Goal: Check status: Check status

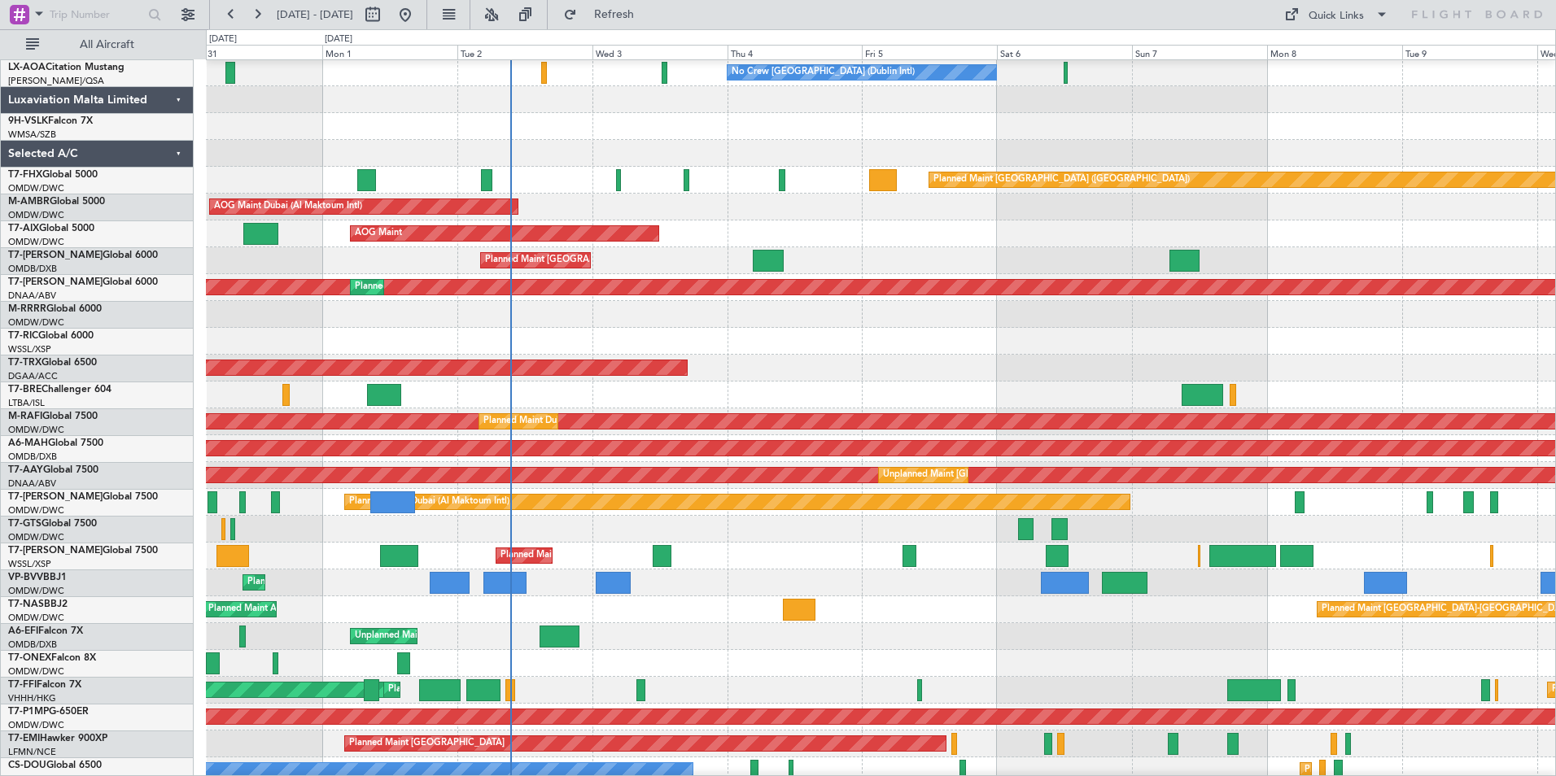
scroll to position [116, 0]
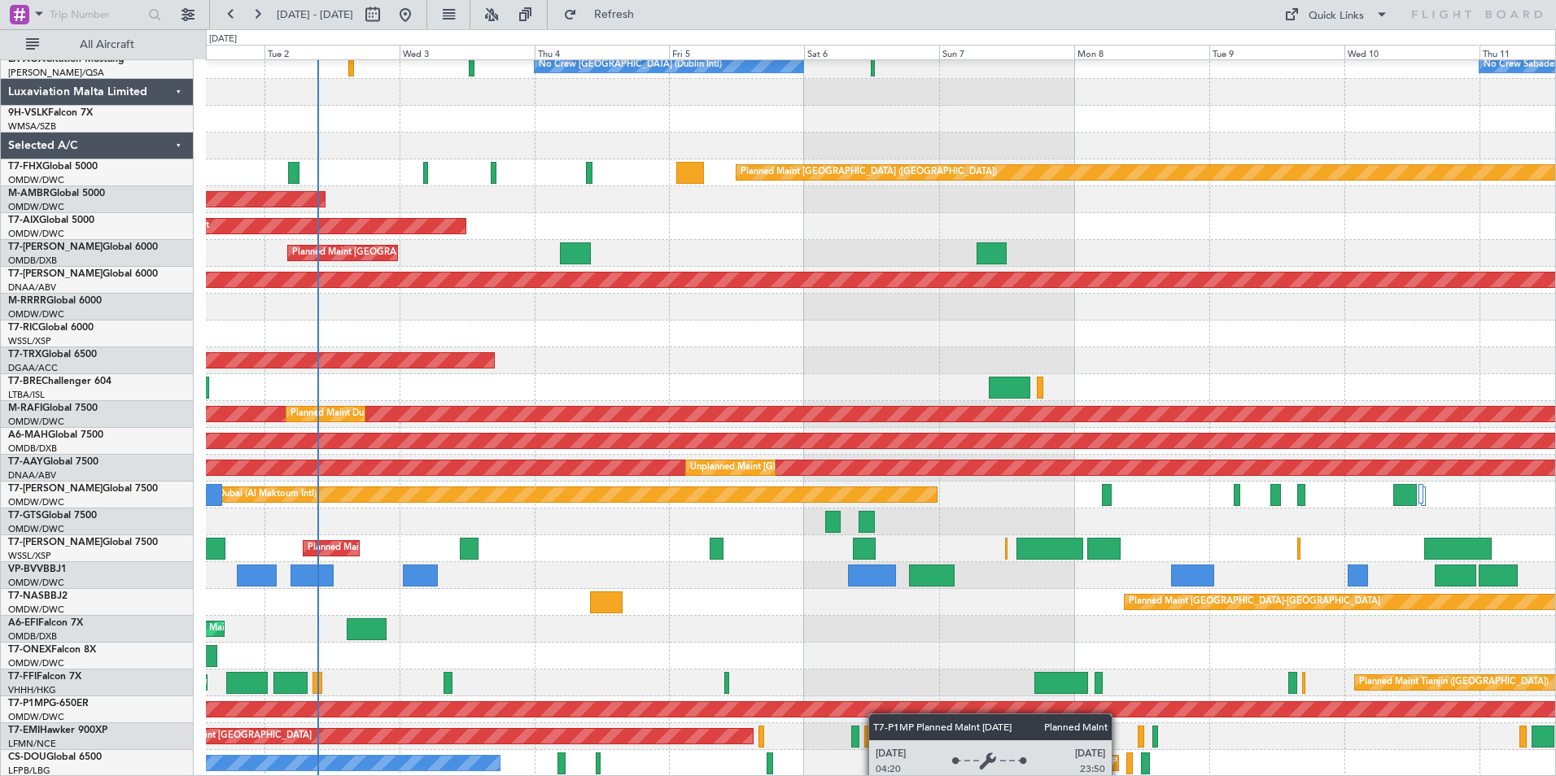
click at [828, 708] on div "Unplanned Maint Dubai (Al Maktoum Intl) No Crew Dublin (Dublin Intl) No Crew Sa…" at bounding box center [880, 361] width 1349 height 832
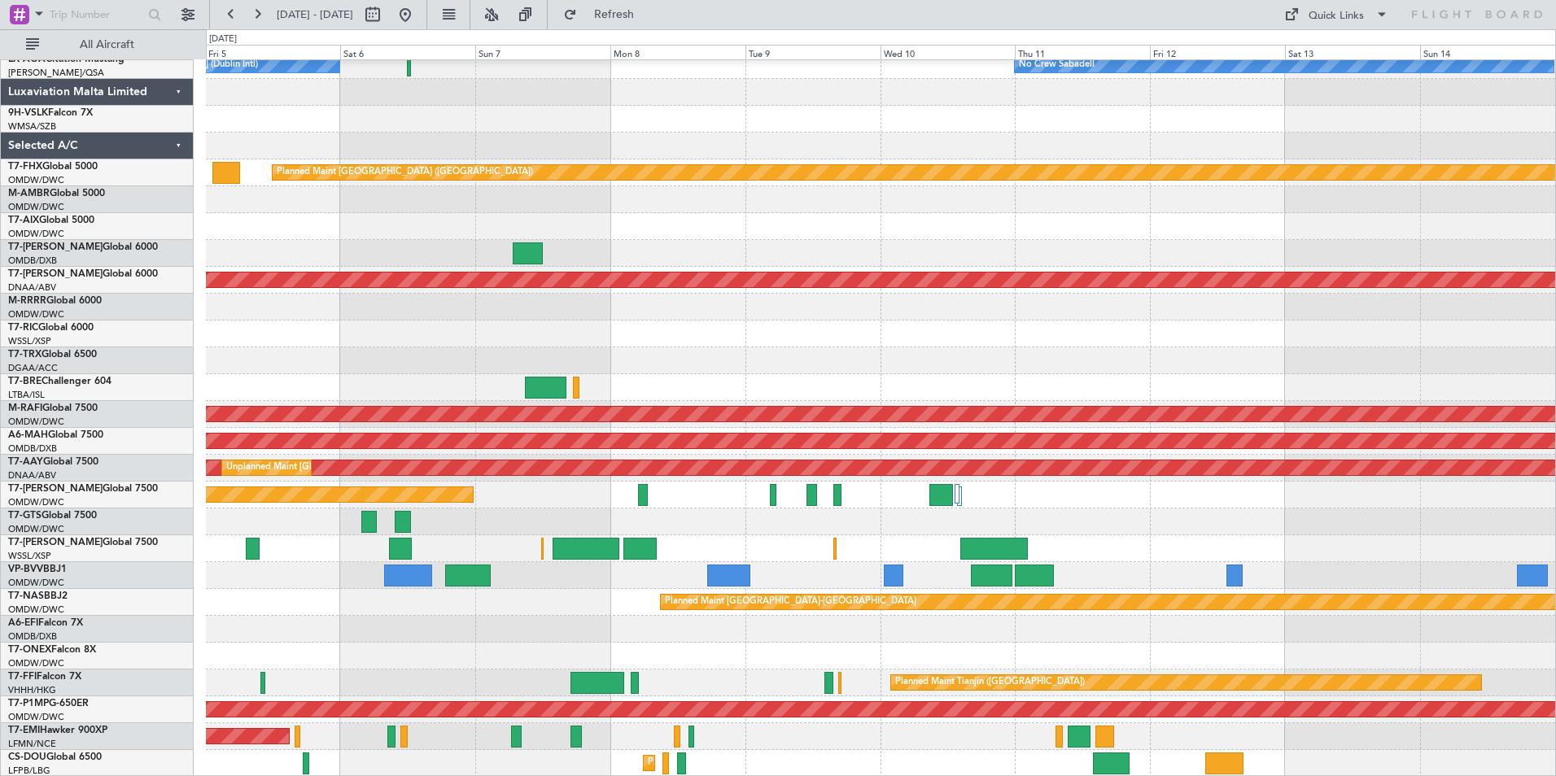
click at [630, 744] on div "Unplanned Maint Dubai (Al Maktoum Intl) No Crew Sabadell No Crew Dublin (Dublin…" at bounding box center [880, 361] width 1349 height 832
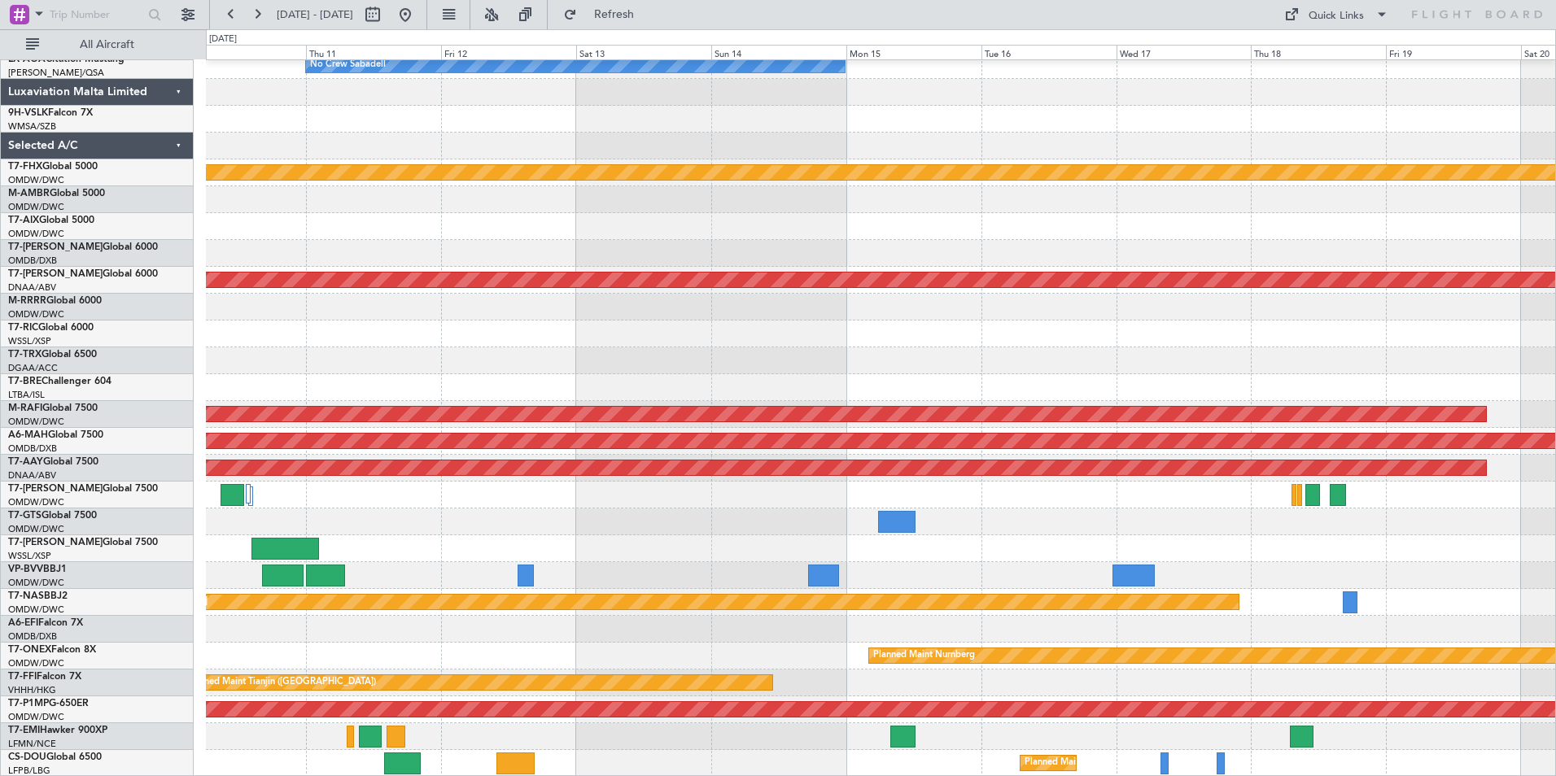
click at [575, 741] on div "No Crew Sabadell Planned Maint Singapore (Changi) Unplanned Maint Dubai (Al Mak…" at bounding box center [880, 361] width 1349 height 832
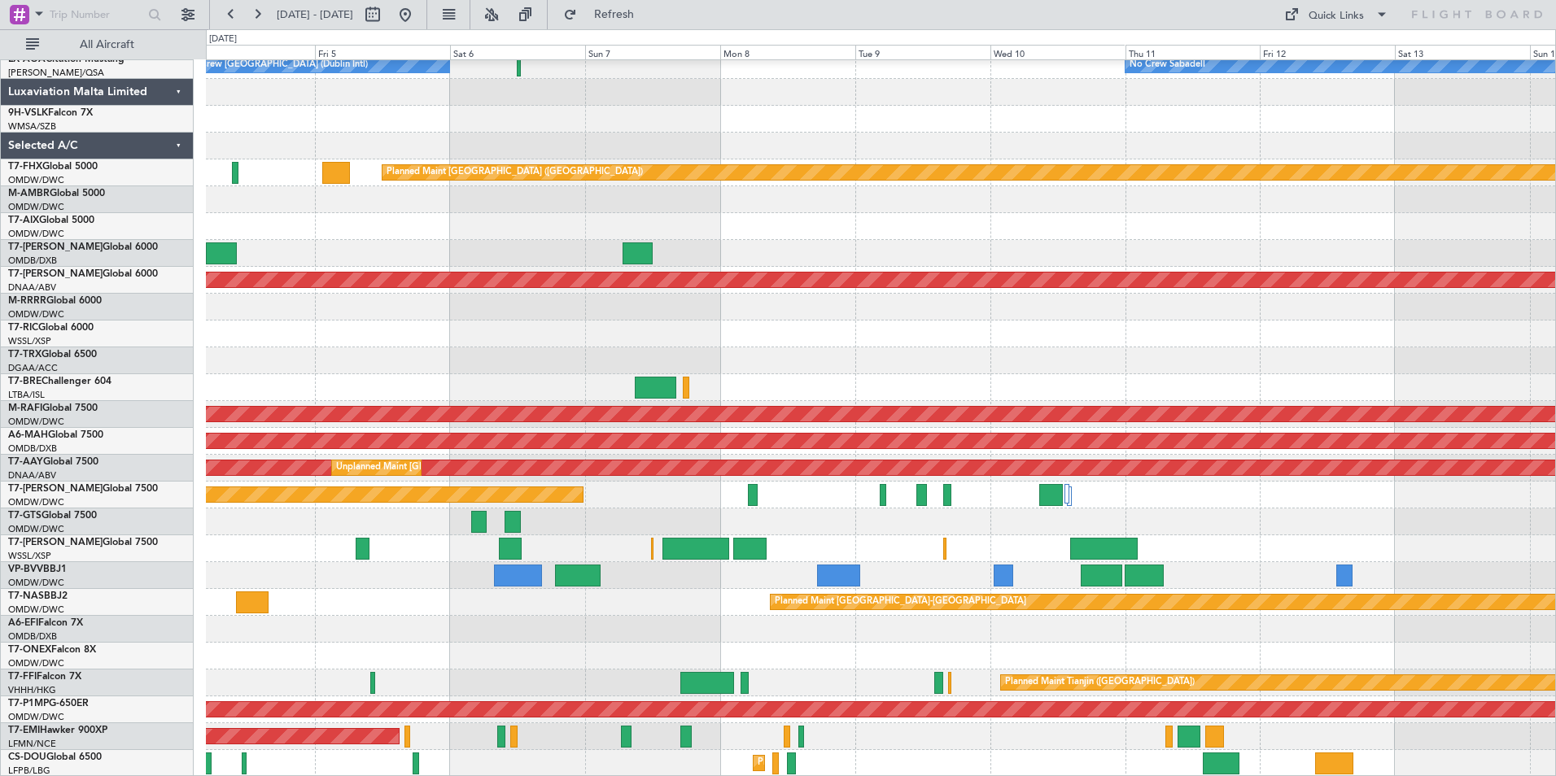
click at [1447, 652] on div "Unplanned Maint Dubai (Al Maktoum Intl) No Crew Sabadell No Crew Dublin (Dublin…" at bounding box center [880, 361] width 1349 height 832
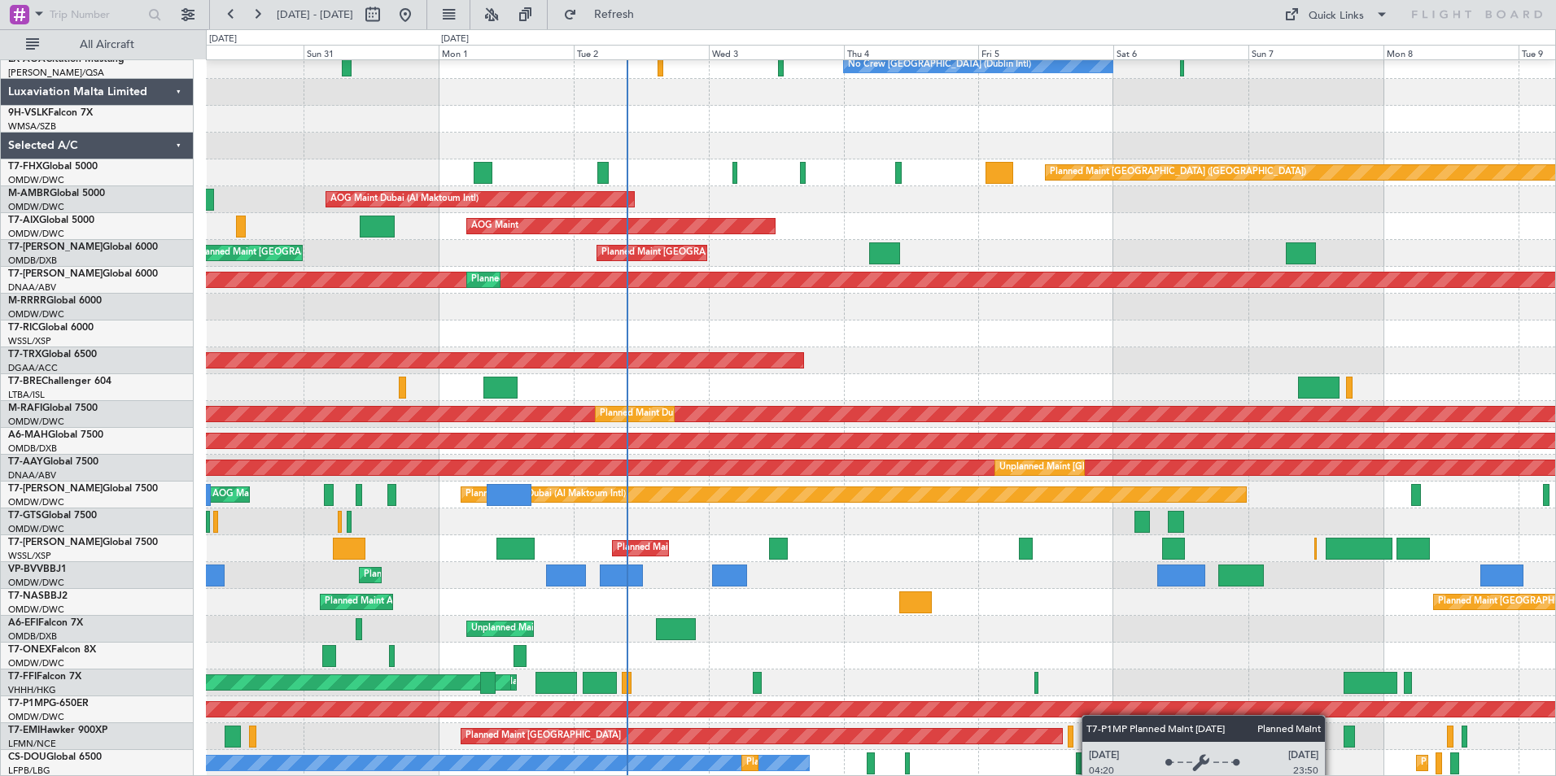
click at [1230, 704] on div "Unplanned Maint Dubai (Al Maktoum Intl) No Crew Dublin (Dublin Intl) No Crew Sa…" at bounding box center [880, 361] width 1349 height 832
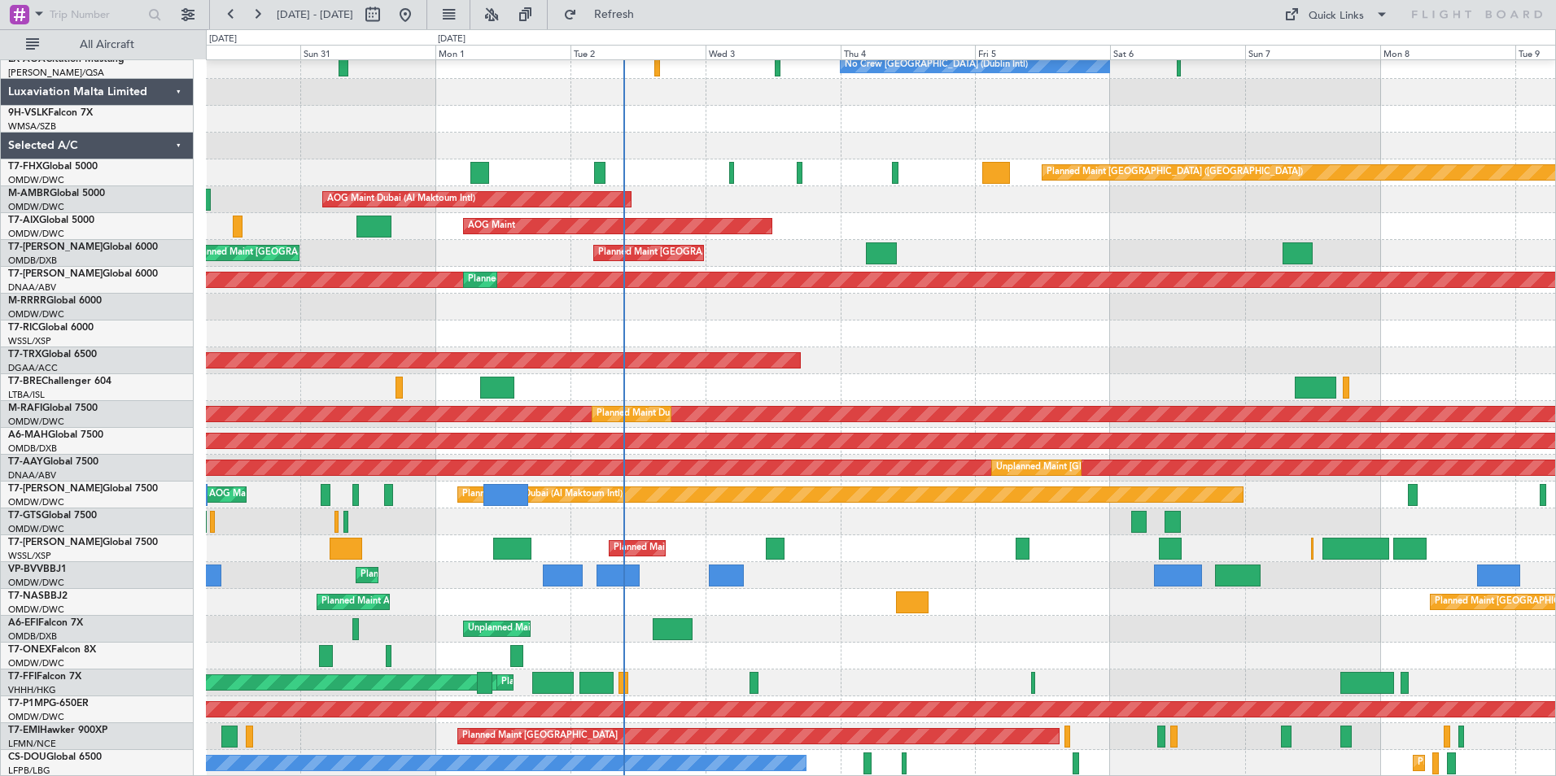
click at [863, 524] on div "Unplanned Maint Dubai (Al Maktoum Intl) No Crew Dublin (Dublin Intl) No Crew Sa…" at bounding box center [880, 361] width 1349 height 832
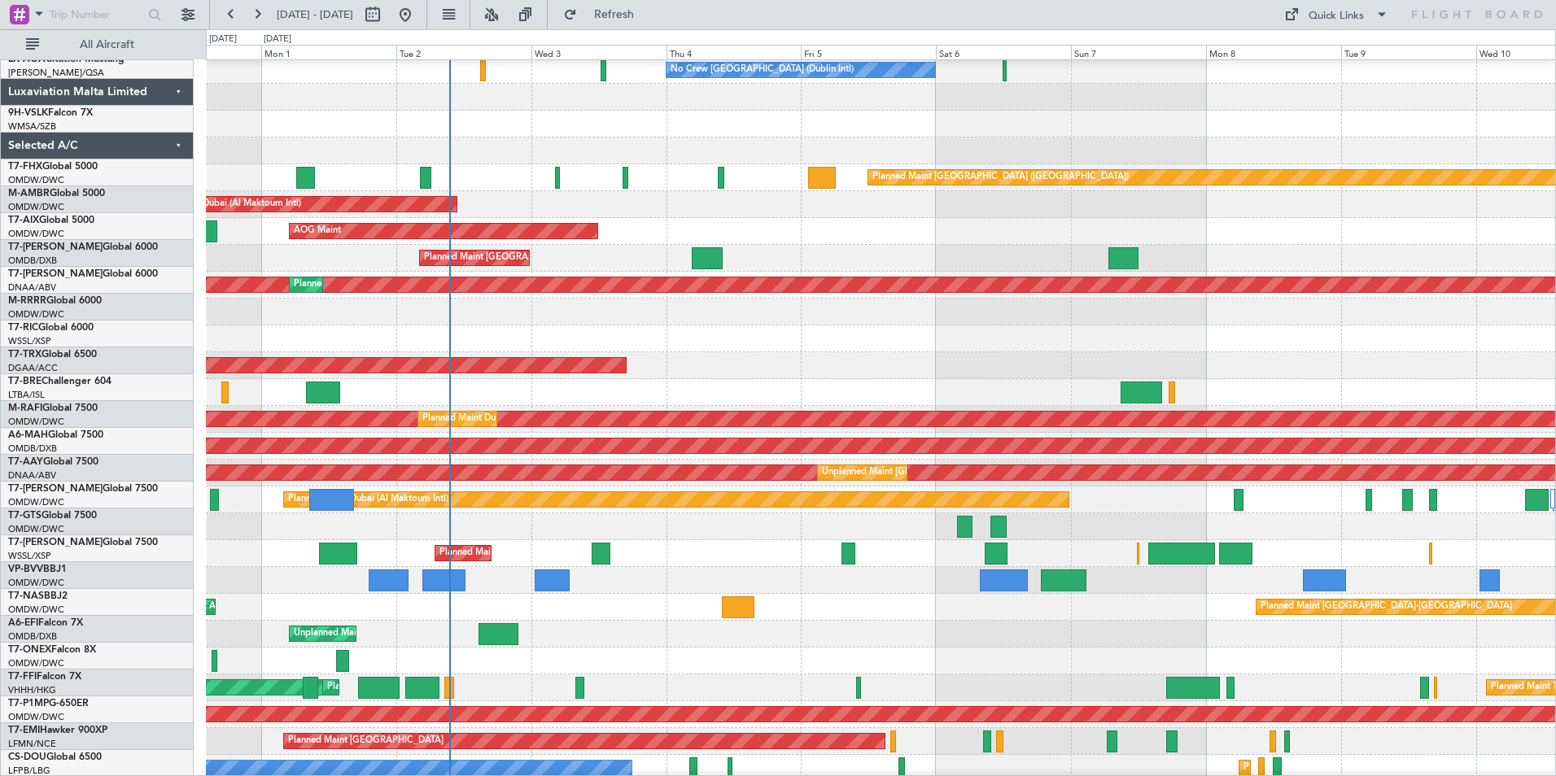
scroll to position [113, 0]
click at [623, 677] on div "MEL Hong Kong (Hong Kong Intl) Planned Maint Hong Kong (Hong Kong Intl) Planned…" at bounding box center [880, 688] width 1349 height 27
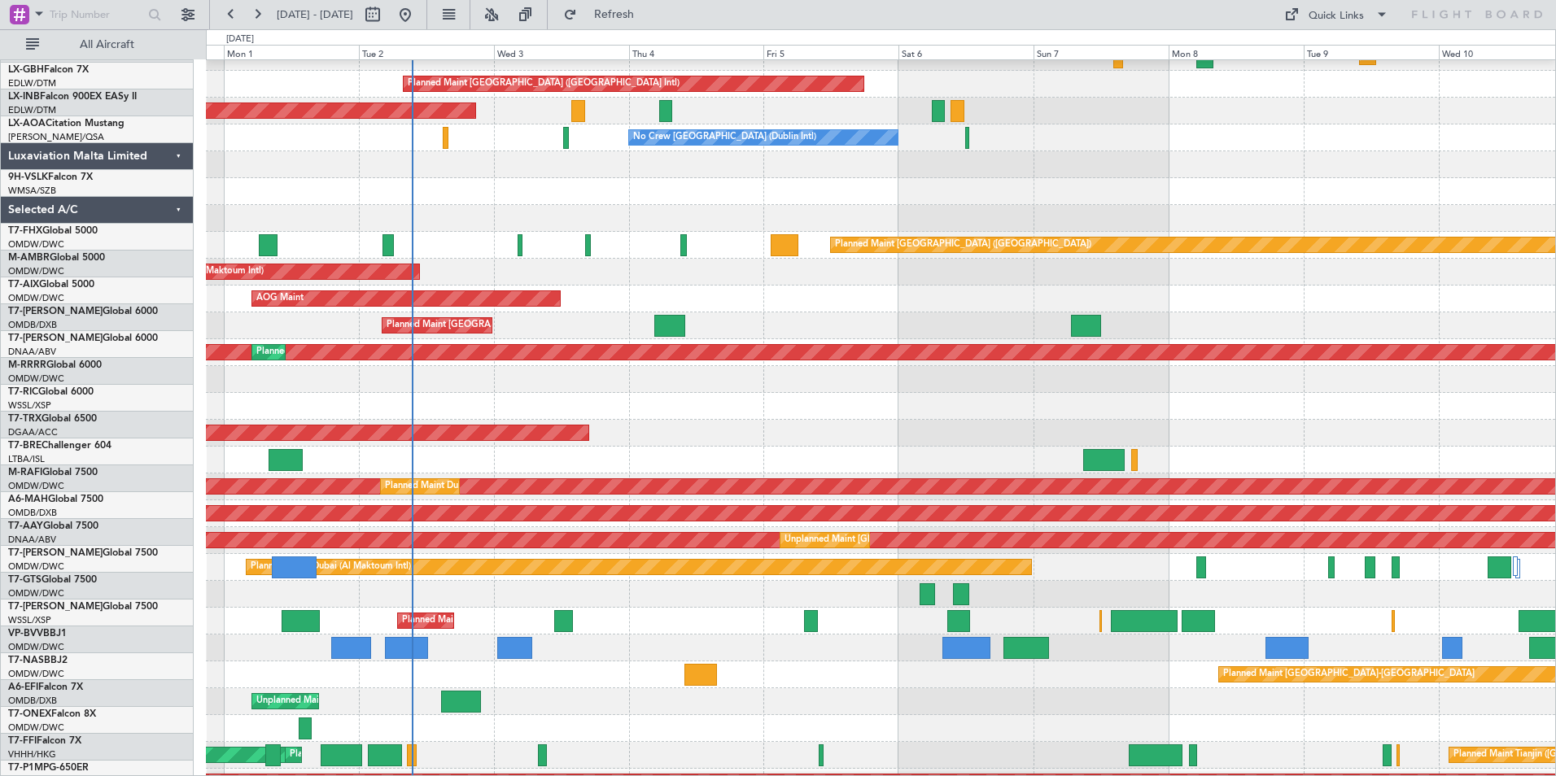
scroll to position [42, 0]
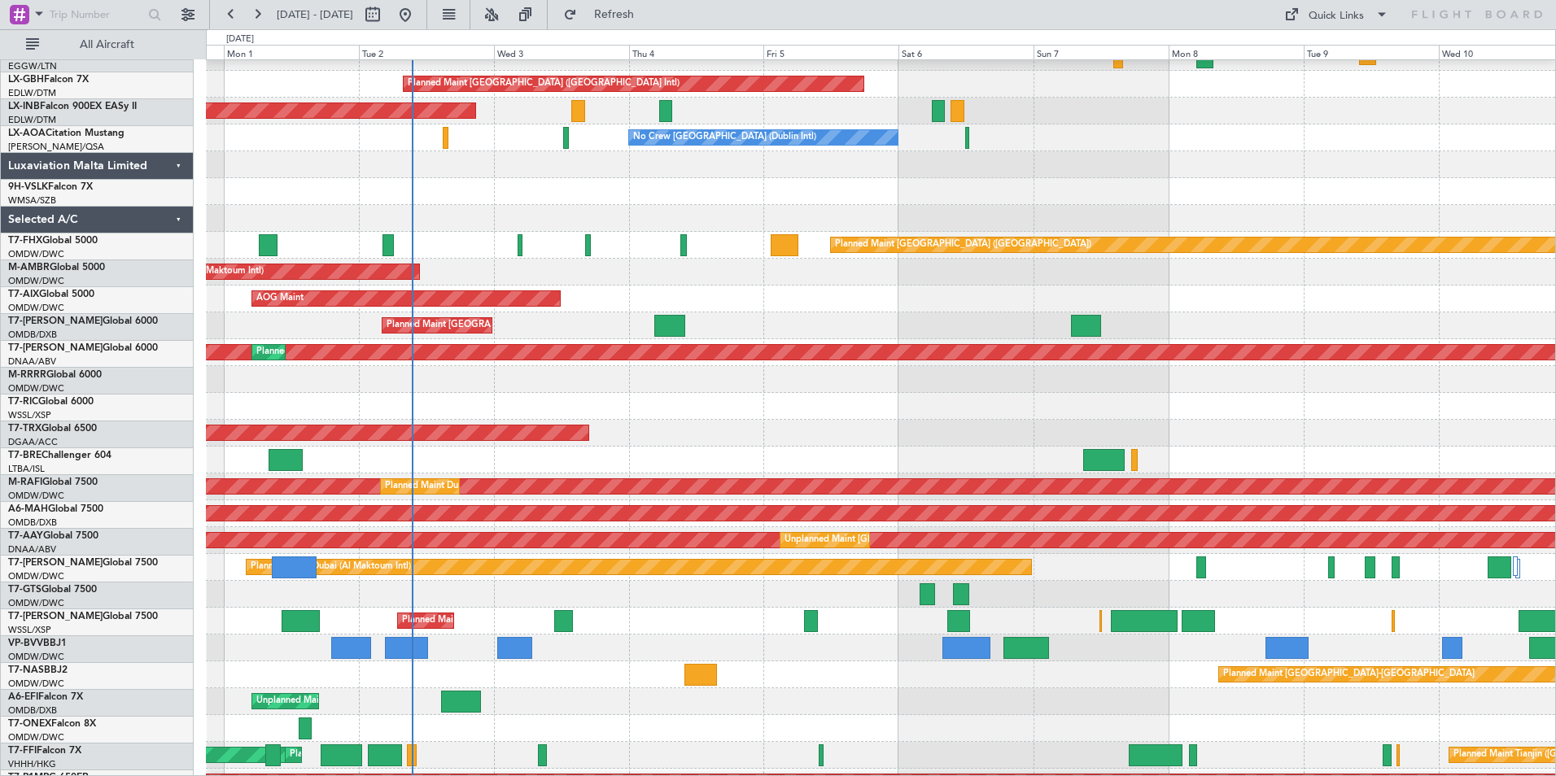
click at [591, 706] on div "Unplanned Maint [GEOGRAPHIC_DATA] ([GEOGRAPHIC_DATA])" at bounding box center [880, 701] width 1349 height 27
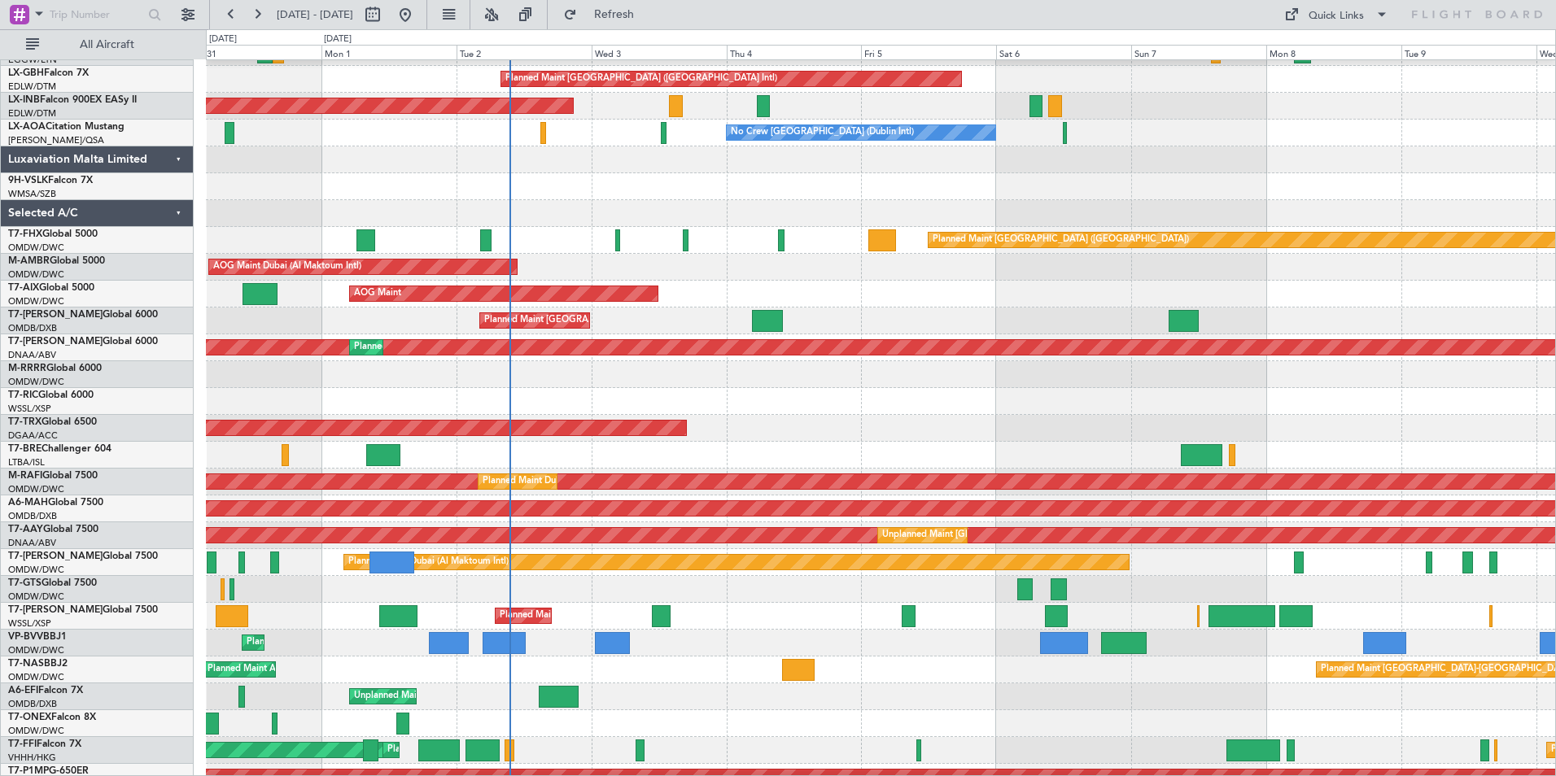
click at [693, 644] on div "Planned Maint Dubai (Al Maktoum Intl)" at bounding box center [880, 643] width 1349 height 27
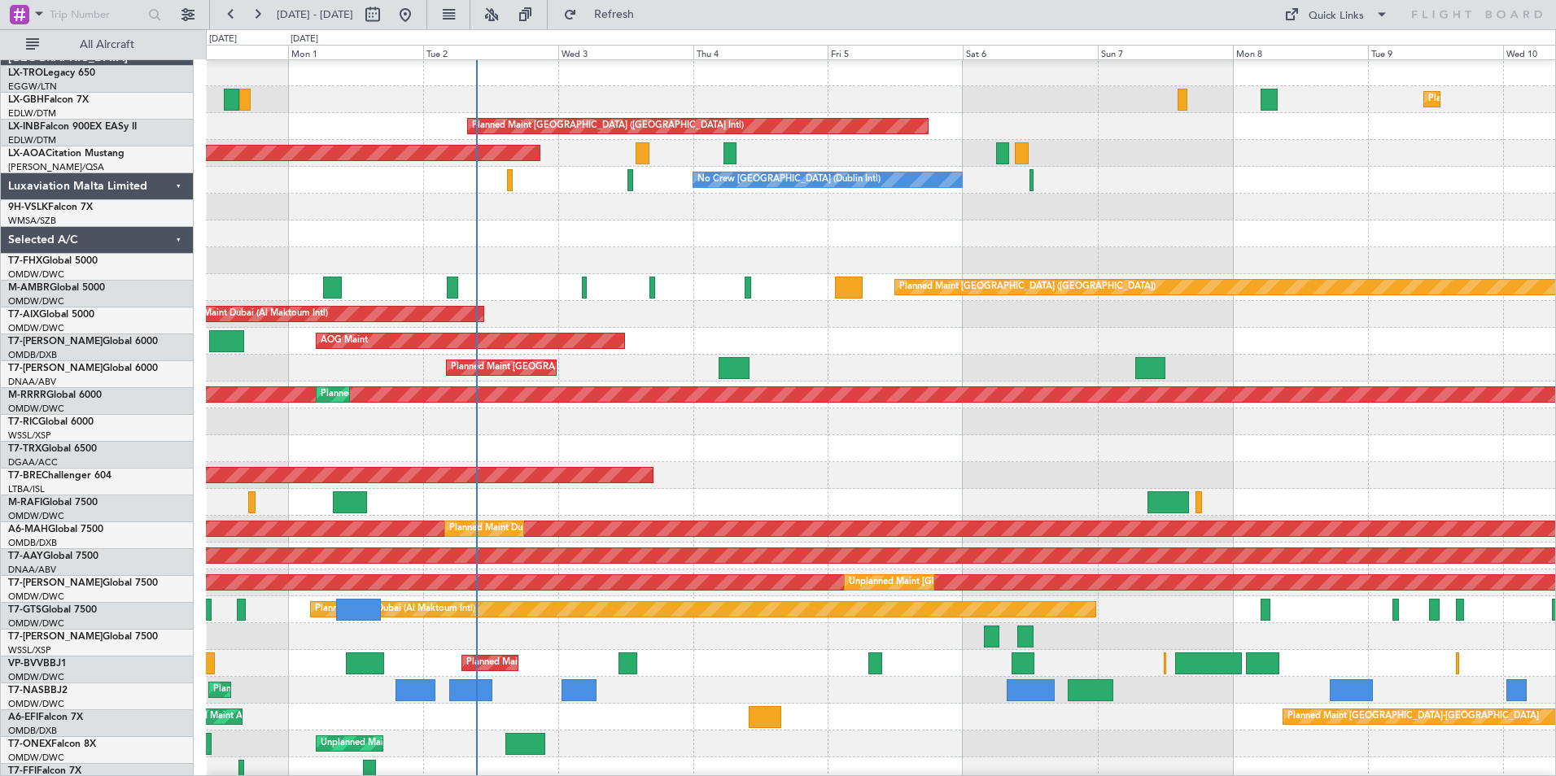
scroll to position [0, 0]
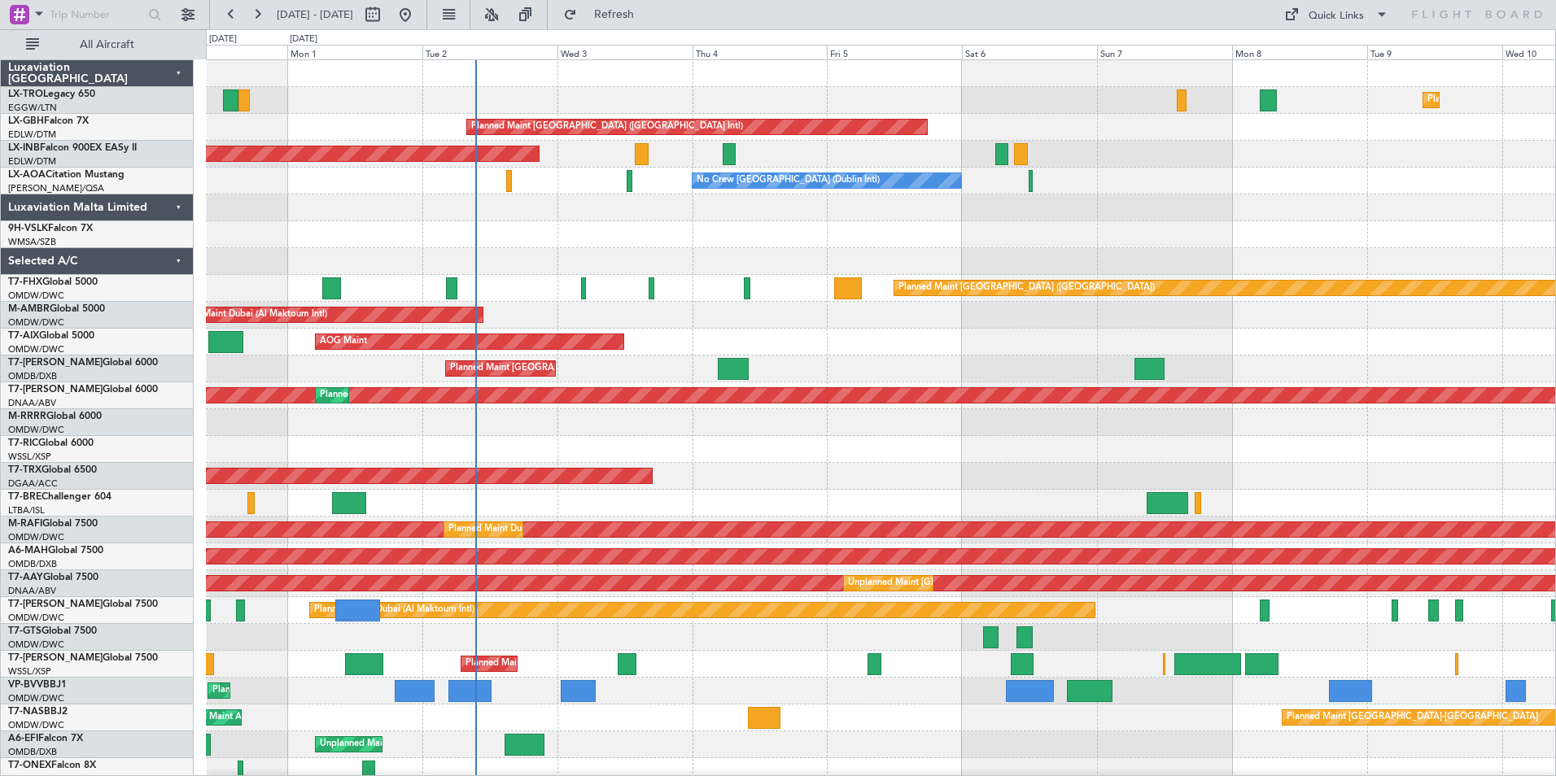
click at [551, 727] on div "Planned Maint Dusseldorf Planned Maint Dubai (Dubai Intl) Unplanned Maint Dubai…" at bounding box center [880, 476] width 1349 height 832
